Goal: Task Accomplishment & Management: Use online tool/utility

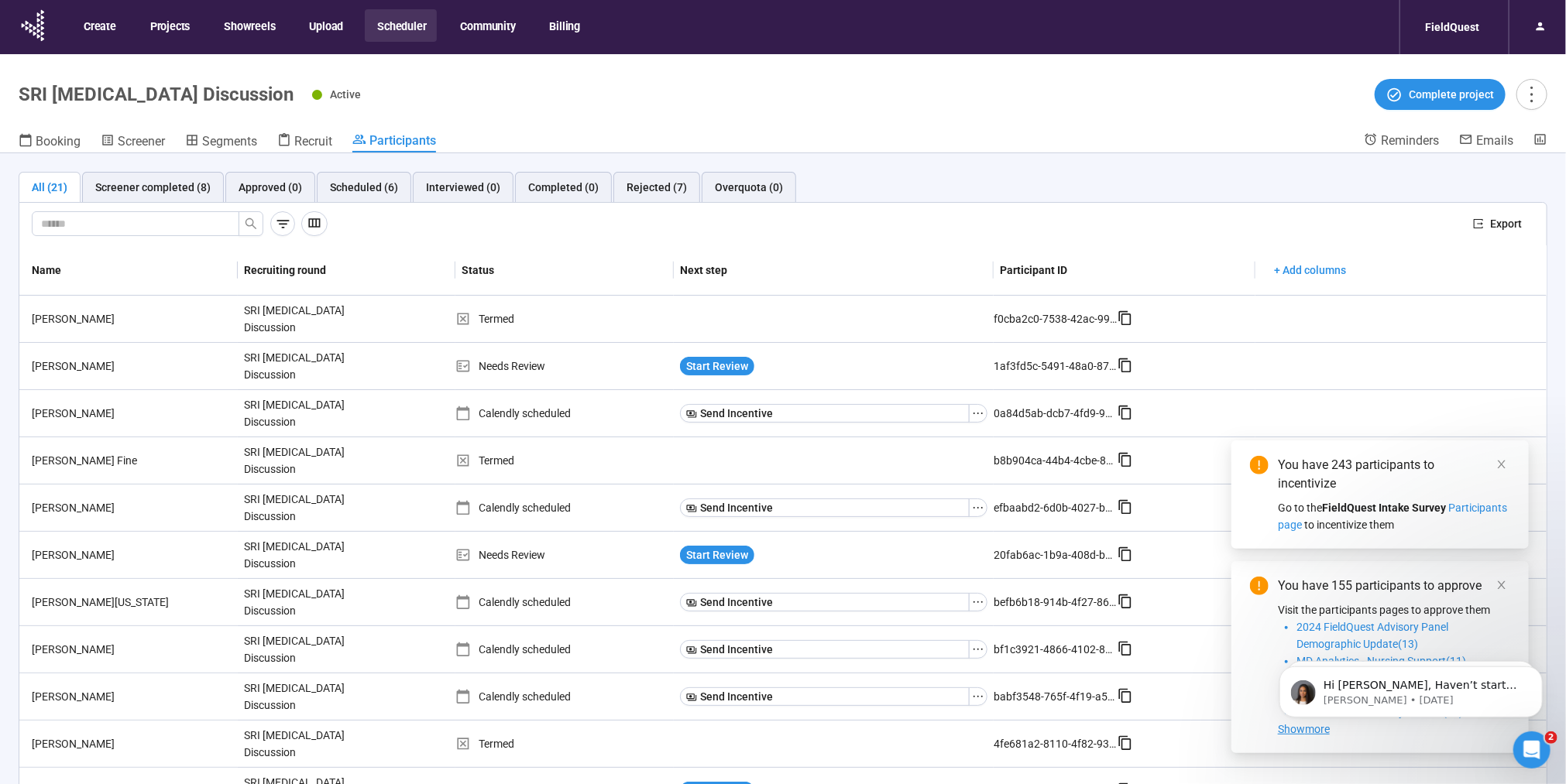
click at [391, 25] on button "Scheduler" at bounding box center [400, 25] width 72 height 33
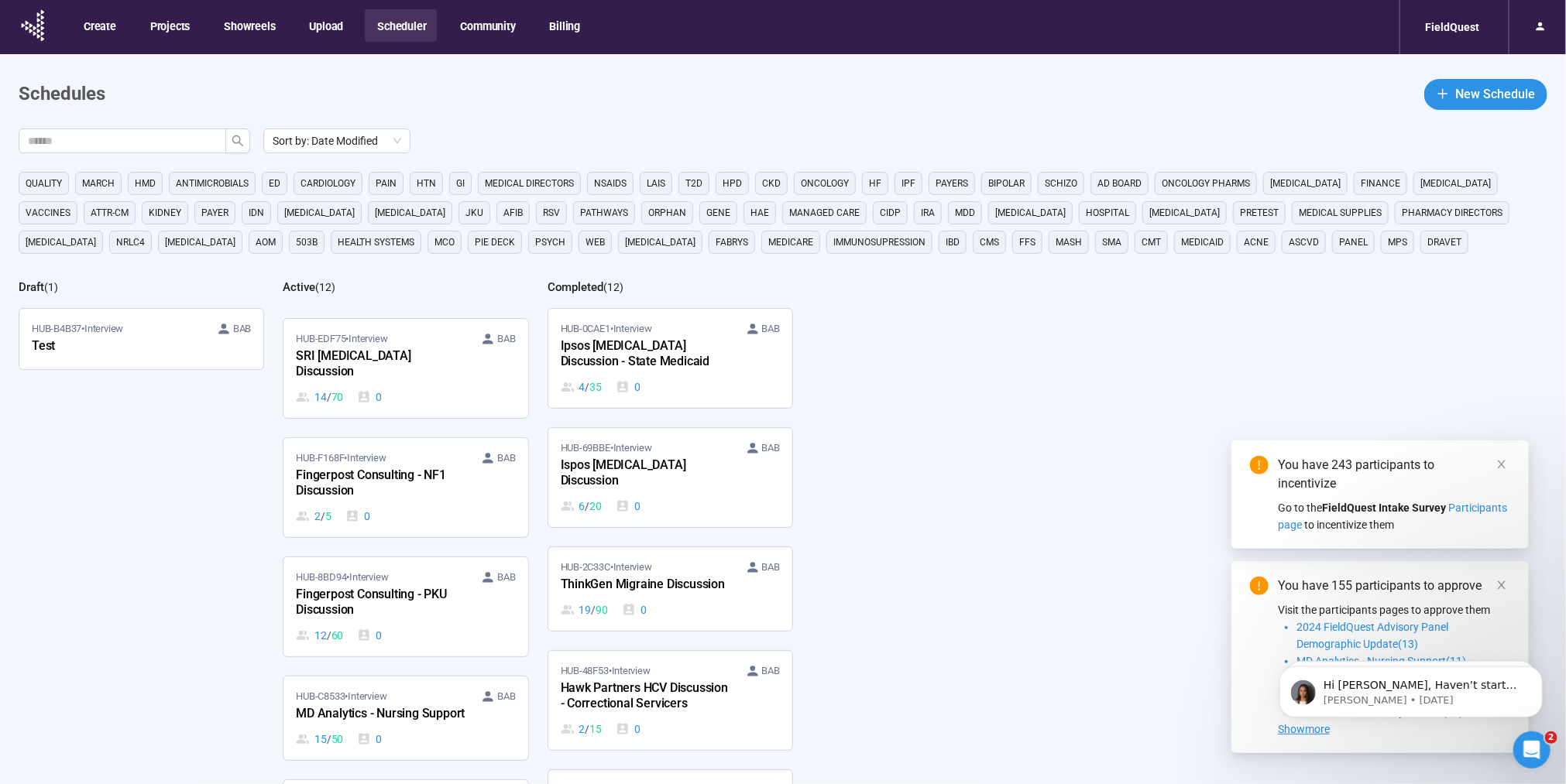
scroll to position [387, 0]
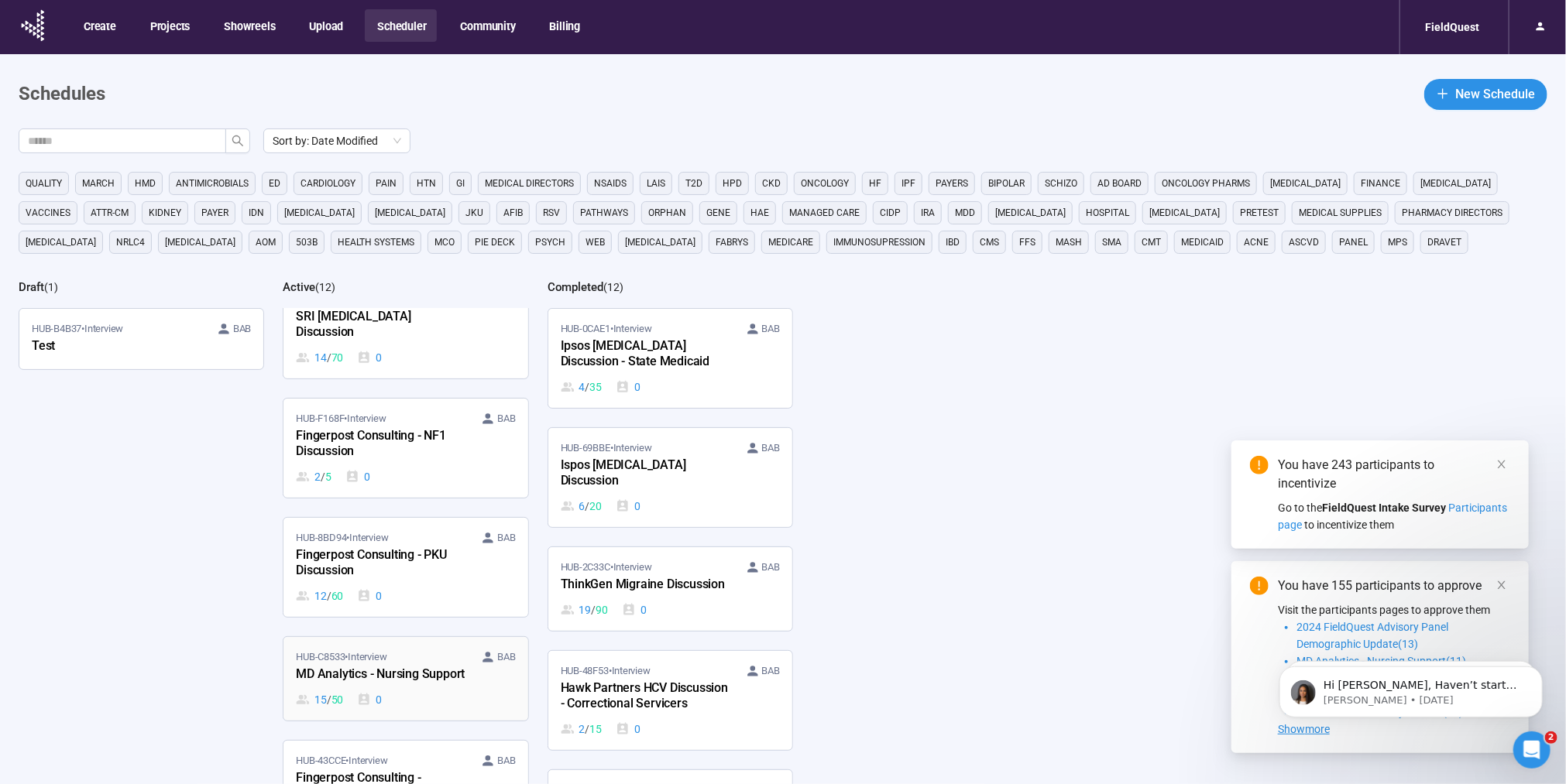
click at [377, 665] on div "MD Analytics - Nursing Support" at bounding box center [381, 675] width 170 height 20
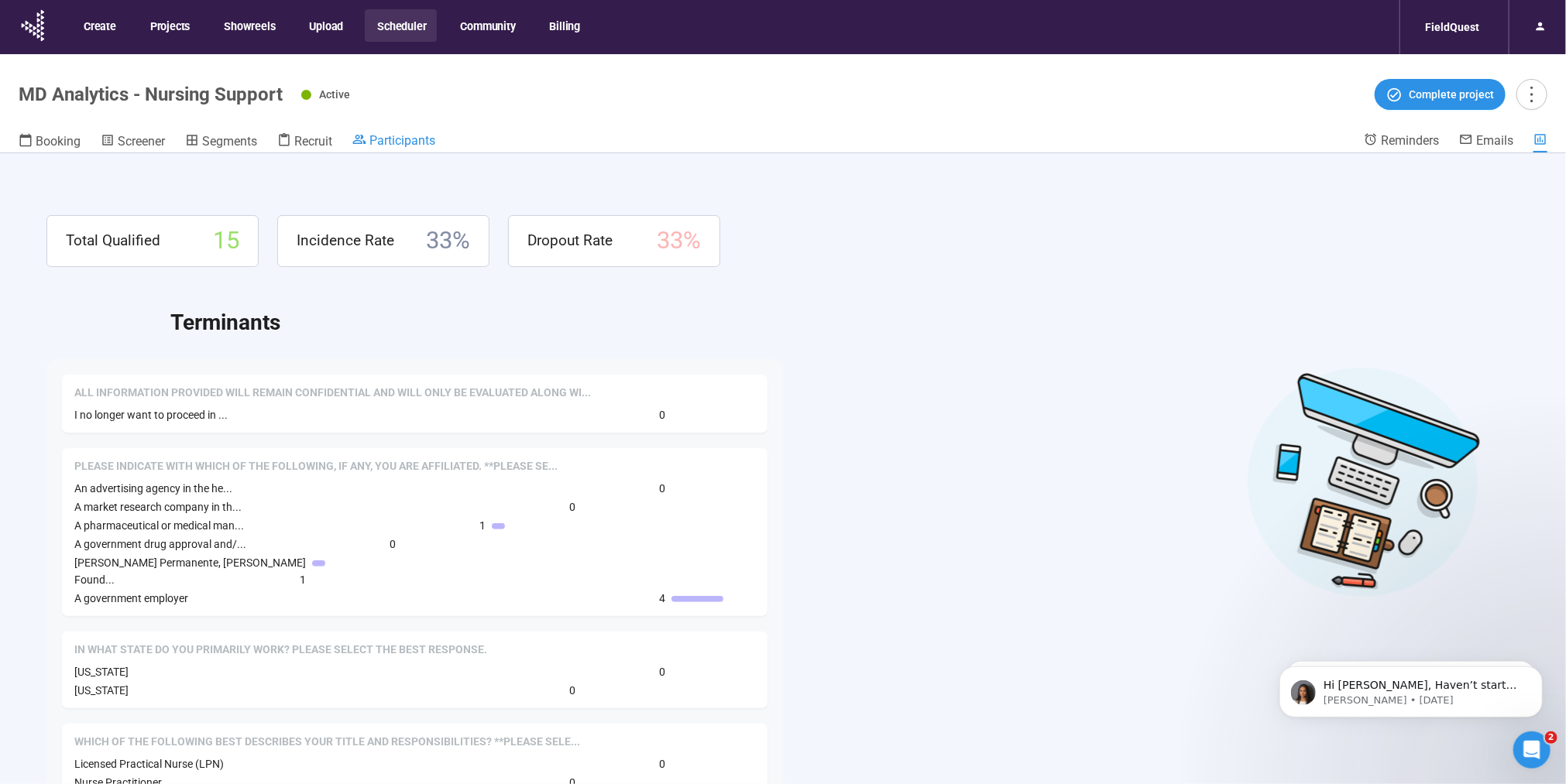
click at [390, 139] on span "Participants" at bounding box center [402, 141] width 66 height 15
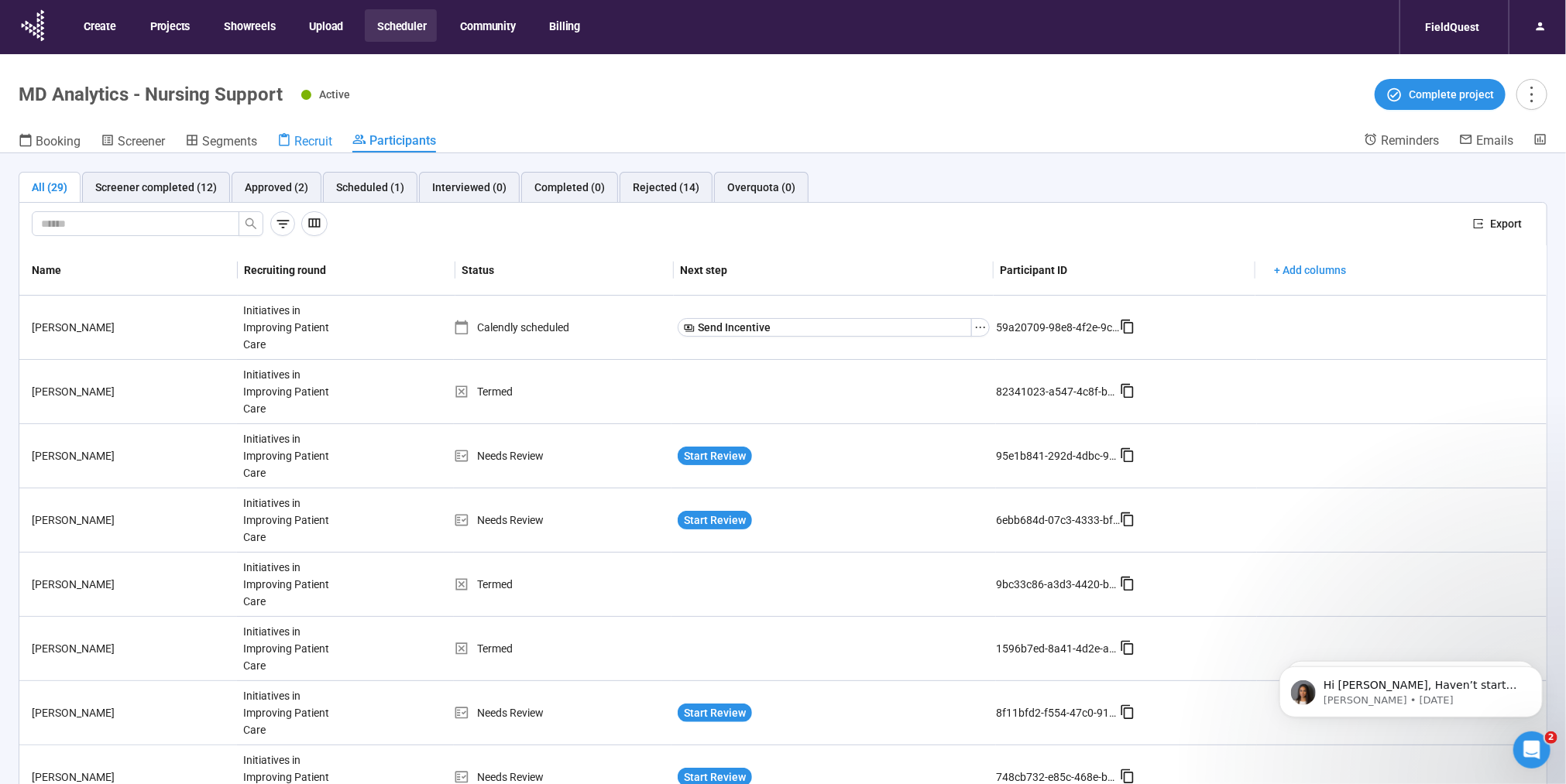
click at [303, 142] on span "Recruit" at bounding box center [313, 142] width 38 height 15
